Goal: Task Accomplishment & Management: Use online tool/utility

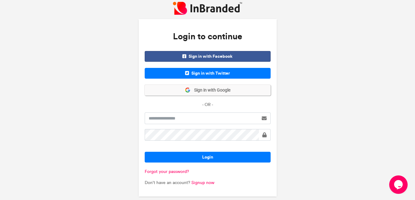
click at [207, 92] on span "Sign in with Google" at bounding box center [210, 90] width 40 height 6
click at [214, 93] on span "Sign in with Google" at bounding box center [210, 90] width 40 height 6
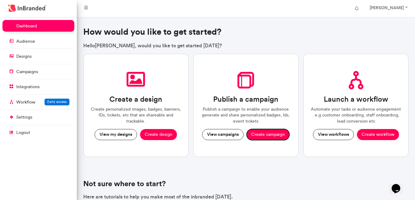
click at [265, 135] on button "Create campaign" at bounding box center [268, 134] width 43 height 11
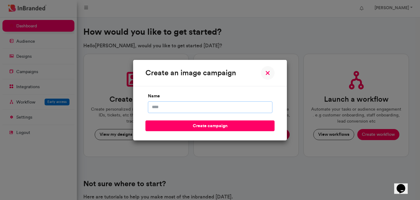
click at [181, 110] on input "name" at bounding box center [210, 107] width 124 height 12
type input "*"
type input "**"
click at [173, 108] on input "**" at bounding box center [210, 107] width 124 height 12
type input "*"
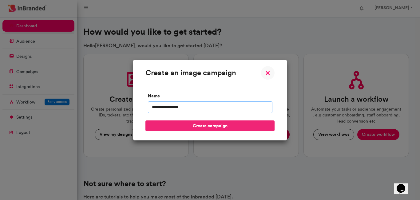
type input "**********"
click at [213, 125] on button "create campaign" at bounding box center [209, 125] width 129 height 11
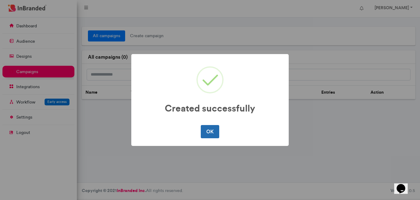
click at [210, 133] on button "OK" at bounding box center [210, 131] width 18 height 13
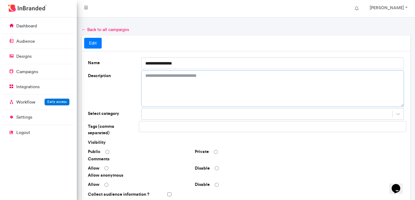
click at [178, 78] on textarea "Description" at bounding box center [272, 88] width 263 height 37
click at [398, 117] on div at bounding box center [272, 114] width 263 height 12
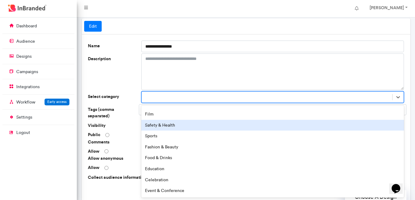
scroll to position [55, 0]
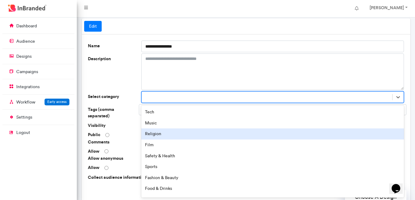
click at [194, 134] on div "Religion" at bounding box center [272, 133] width 263 height 11
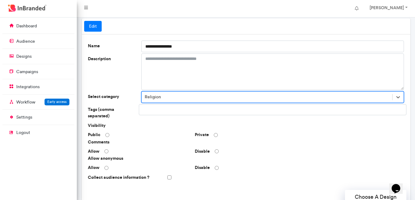
click at [345, 112] on div at bounding box center [272, 109] width 267 height 11
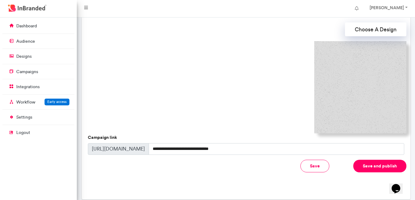
scroll to position [154, 0]
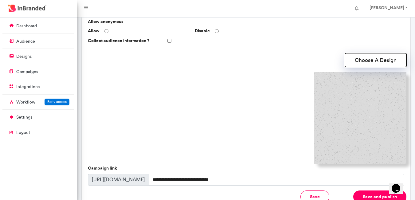
click at [380, 59] on button "Choose A Design" at bounding box center [375, 60] width 61 height 14
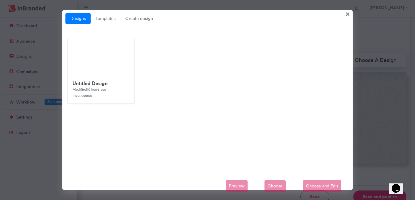
click at [380, 59] on div "Designs Templates Create design × Untitled Design Modified 10 hours ago Input c…" at bounding box center [207, 100] width 415 height 200
click at [141, 21] on span "Create design" at bounding box center [138, 18] width 37 height 11
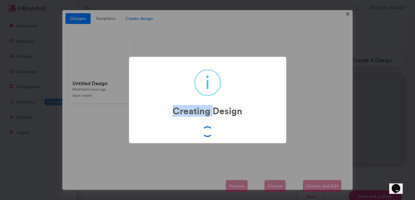
scroll to position [147, 0]
